Goal: Task Accomplishment & Management: Complete application form

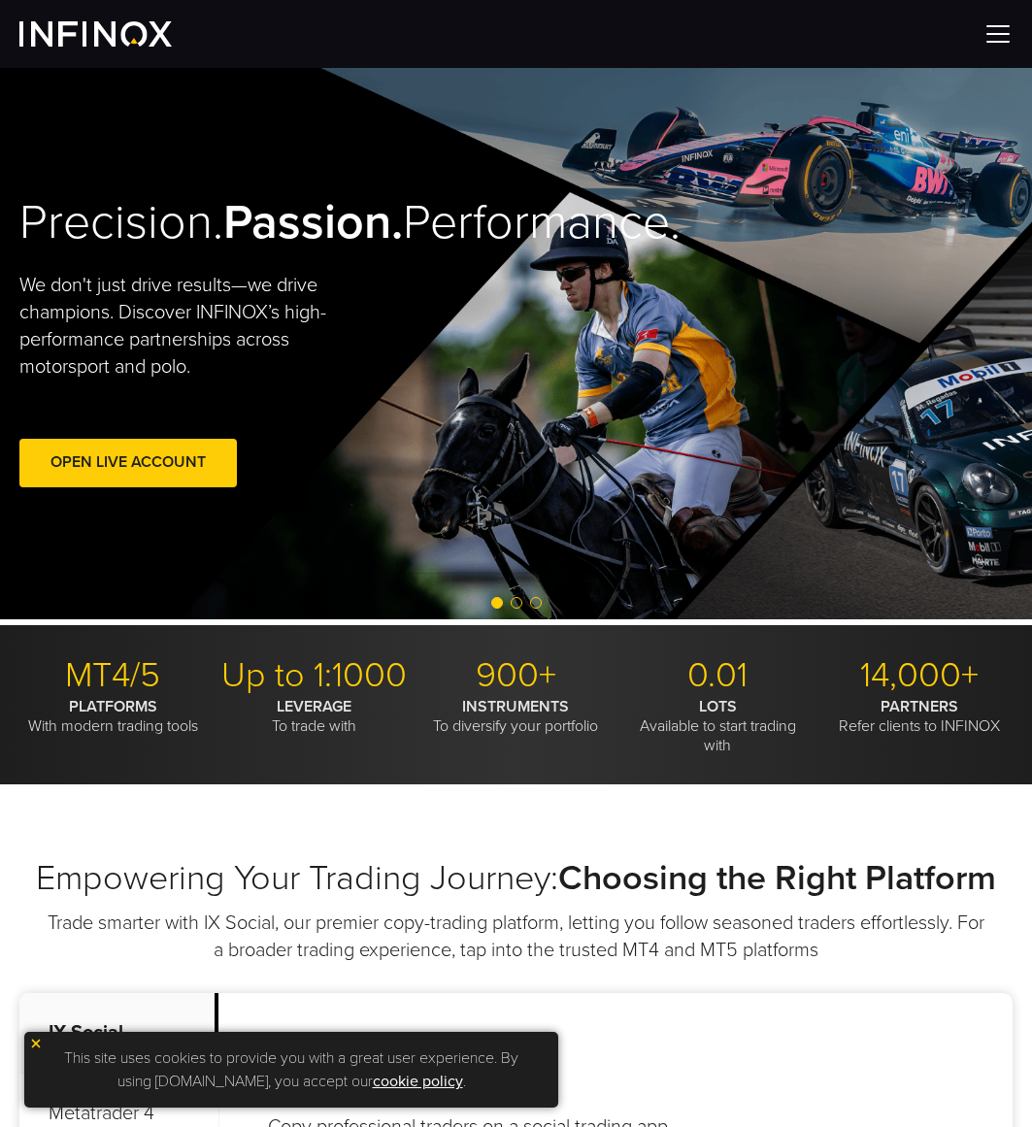
click at [1003, 18] on div at bounding box center [516, 34] width 1032 height 68
click at [998, 30] on img at bounding box center [997, 33] width 29 height 29
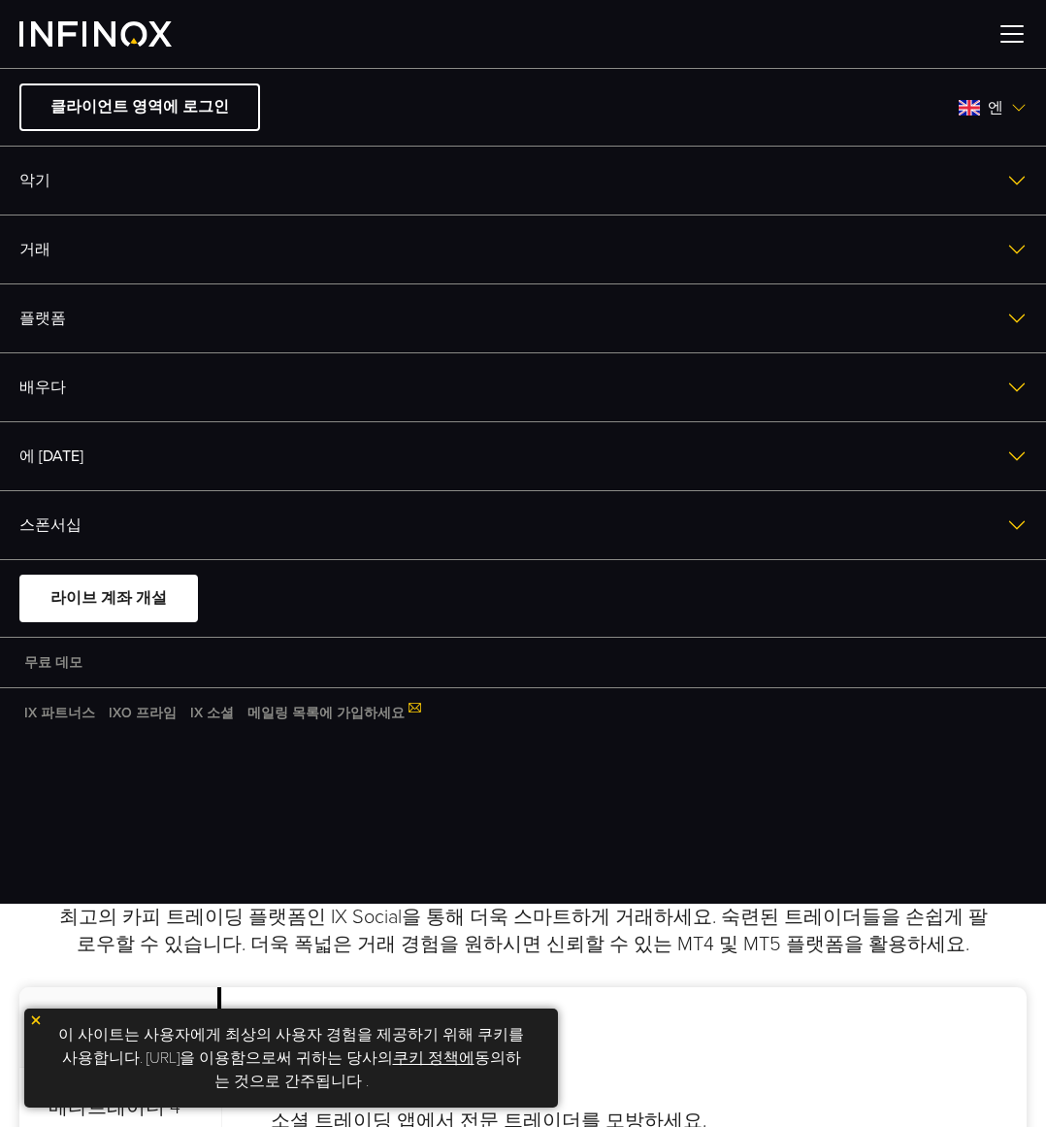
click at [1014, 114] on img at bounding box center [1019, 108] width 16 height 16
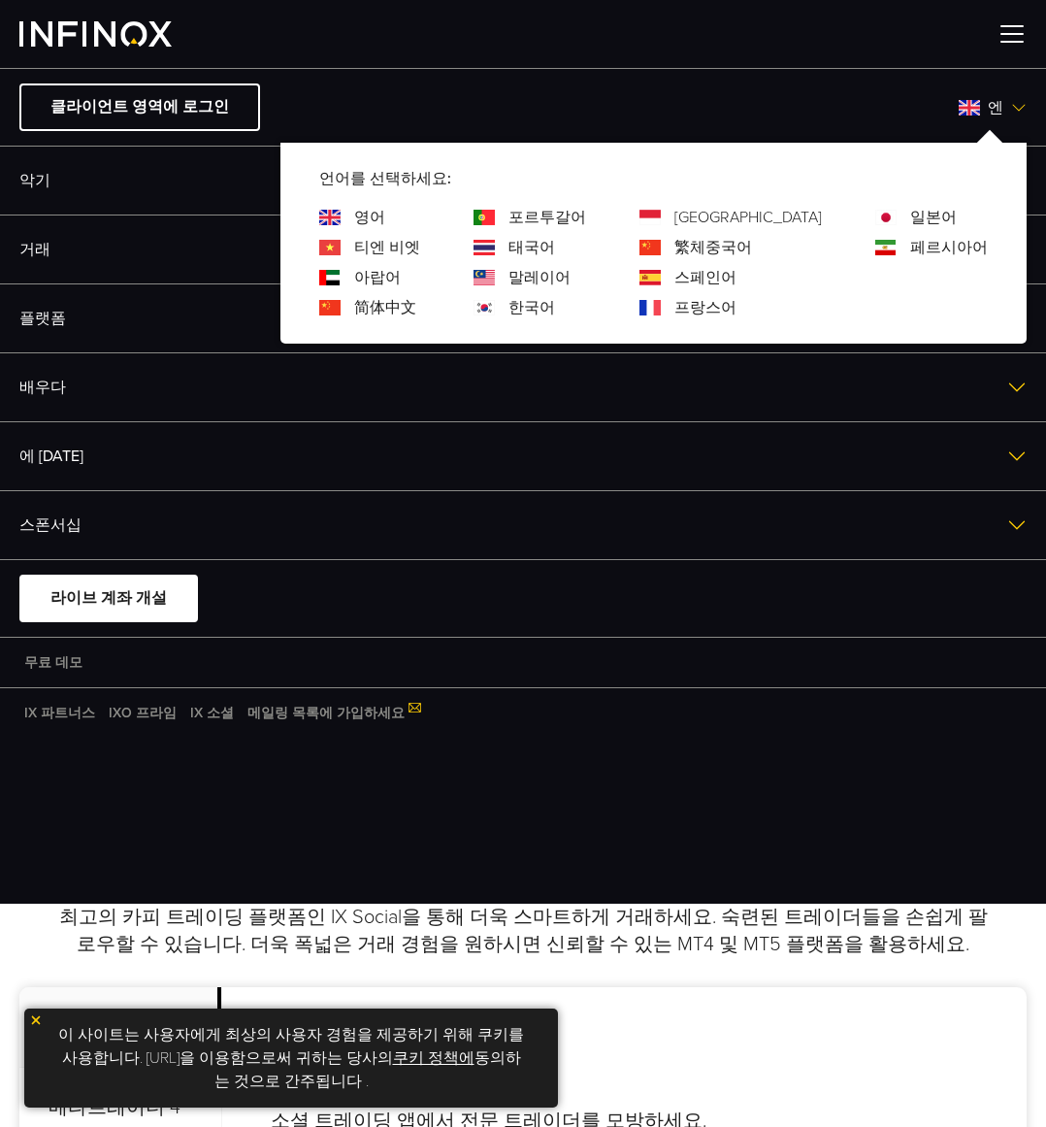
click at [555, 312] on font "한국어" at bounding box center [532, 307] width 47 height 19
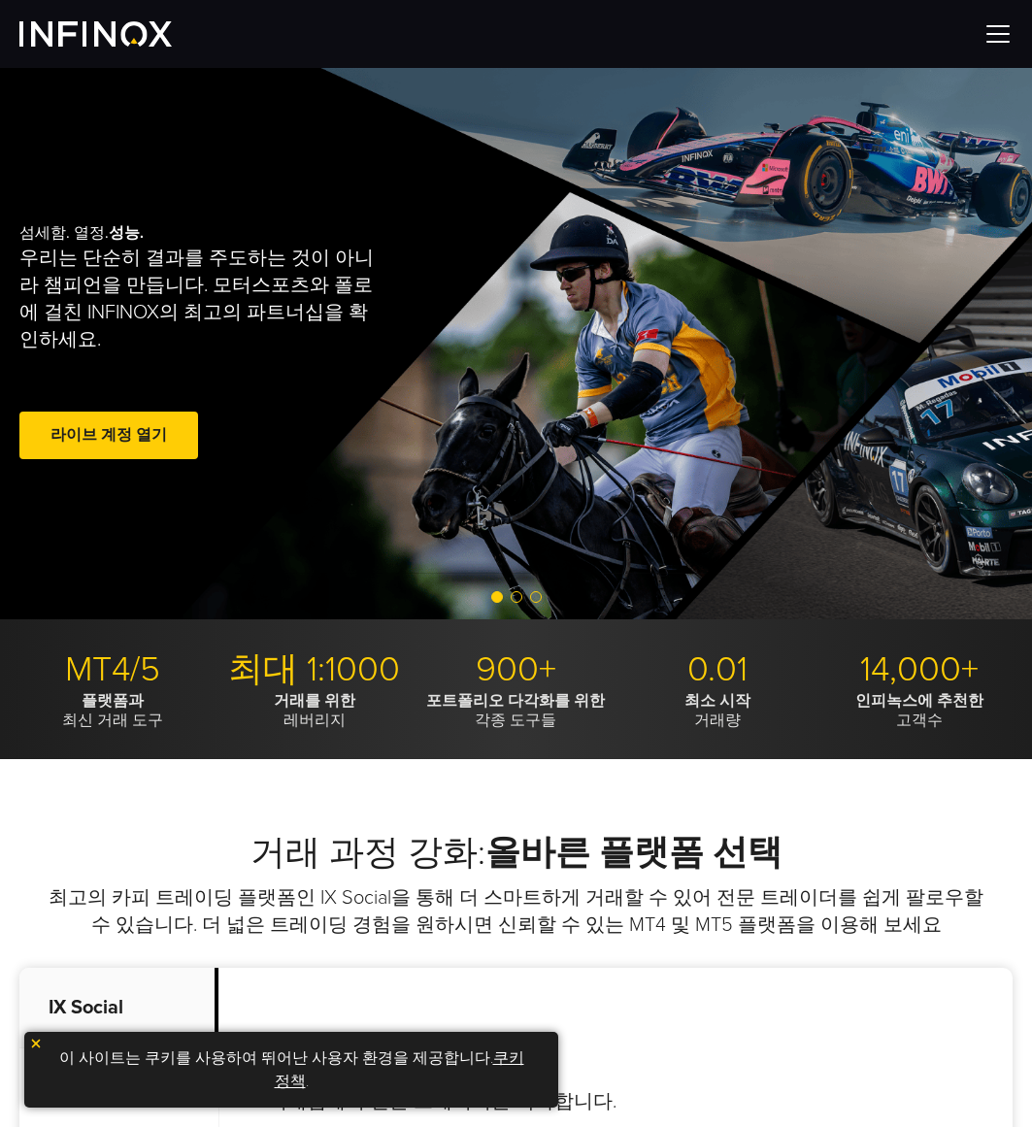
click at [137, 442] on link "라이브 계정 열기" at bounding box center [108, 435] width 179 height 48
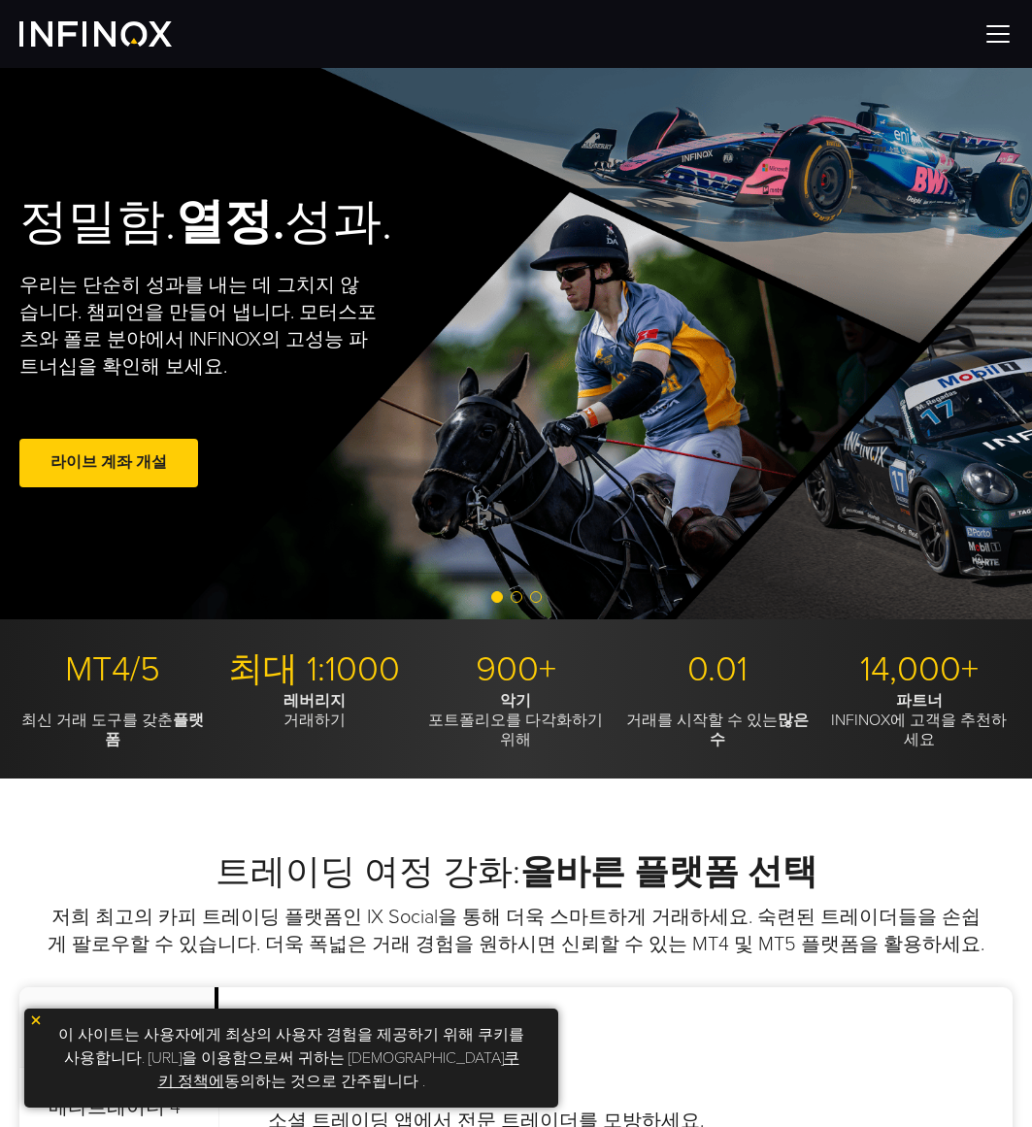
click at [1013, 32] on div at bounding box center [516, 34] width 1032 height 68
click at [992, 33] on img at bounding box center [997, 33] width 29 height 29
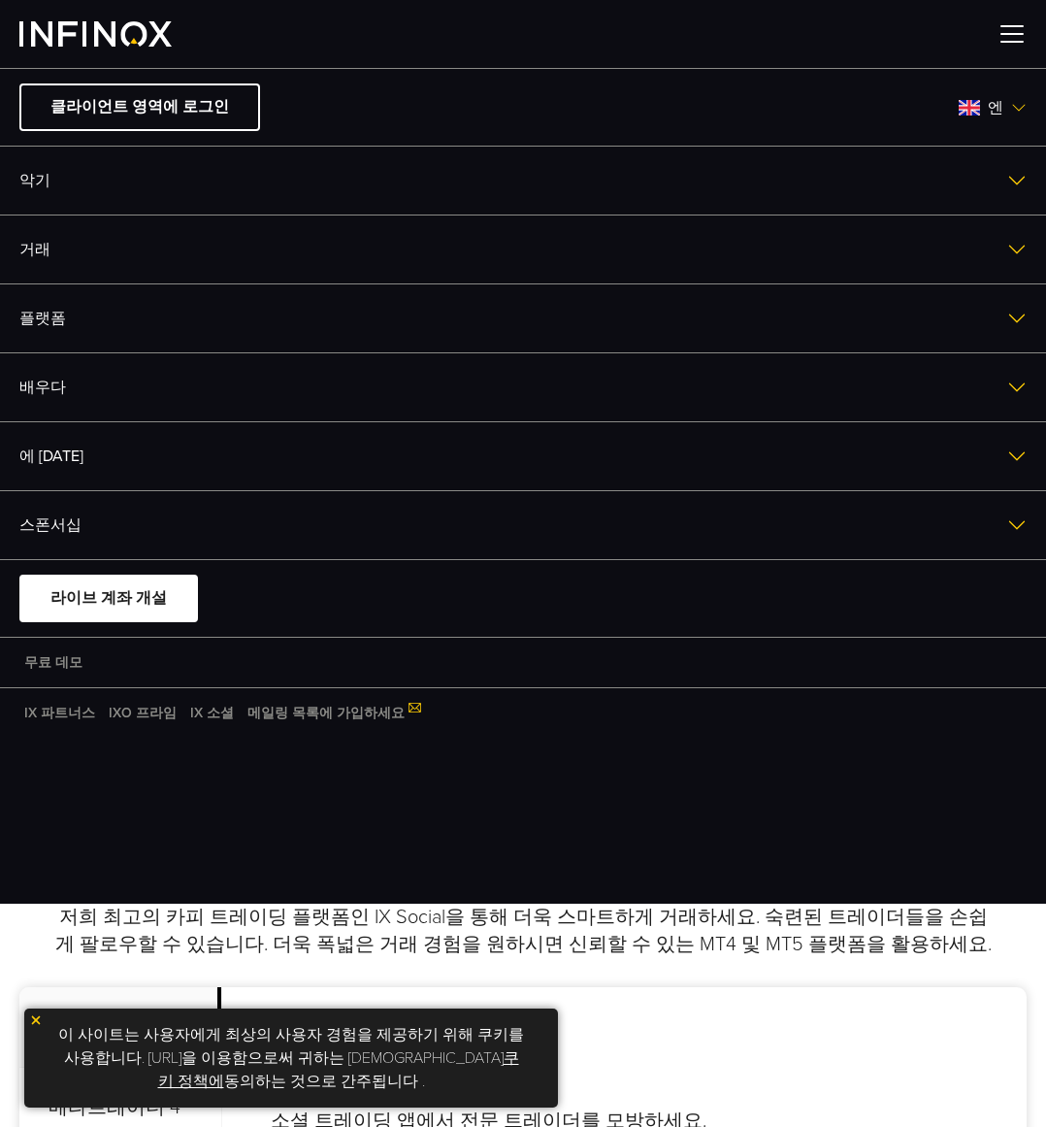
click at [983, 113] on span "엔" at bounding box center [995, 107] width 31 height 23
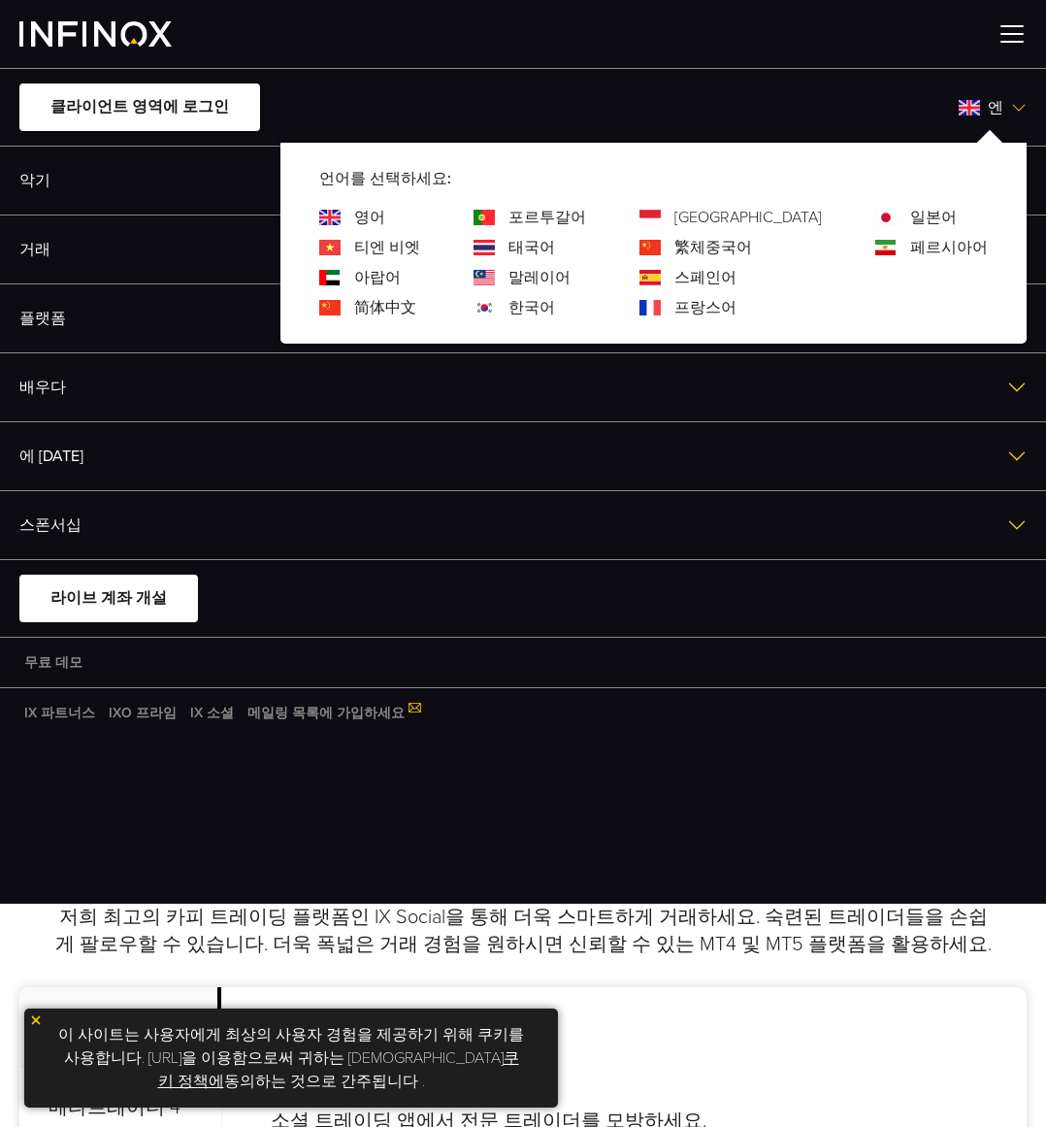
click at [129, 98] on font "클라이언트 영역에 로그인" at bounding box center [139, 106] width 179 height 19
